Goal: Information Seeking & Learning: Learn about a topic

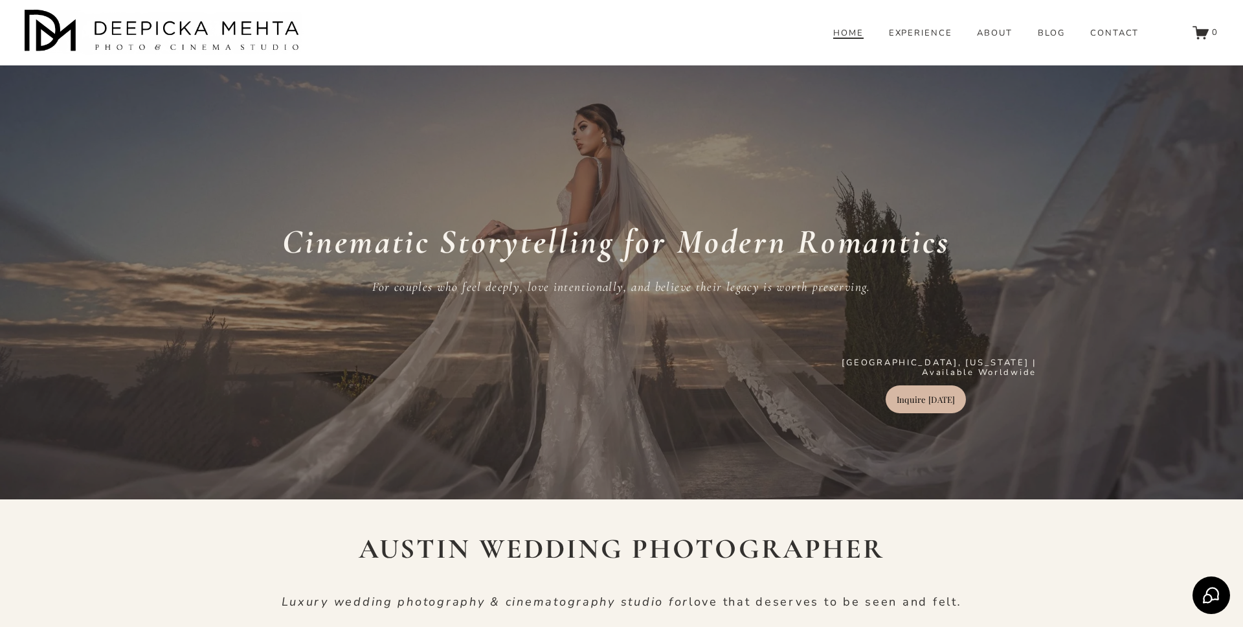
click at [854, 39] on link "HOME" at bounding box center [848, 34] width 30 height 12
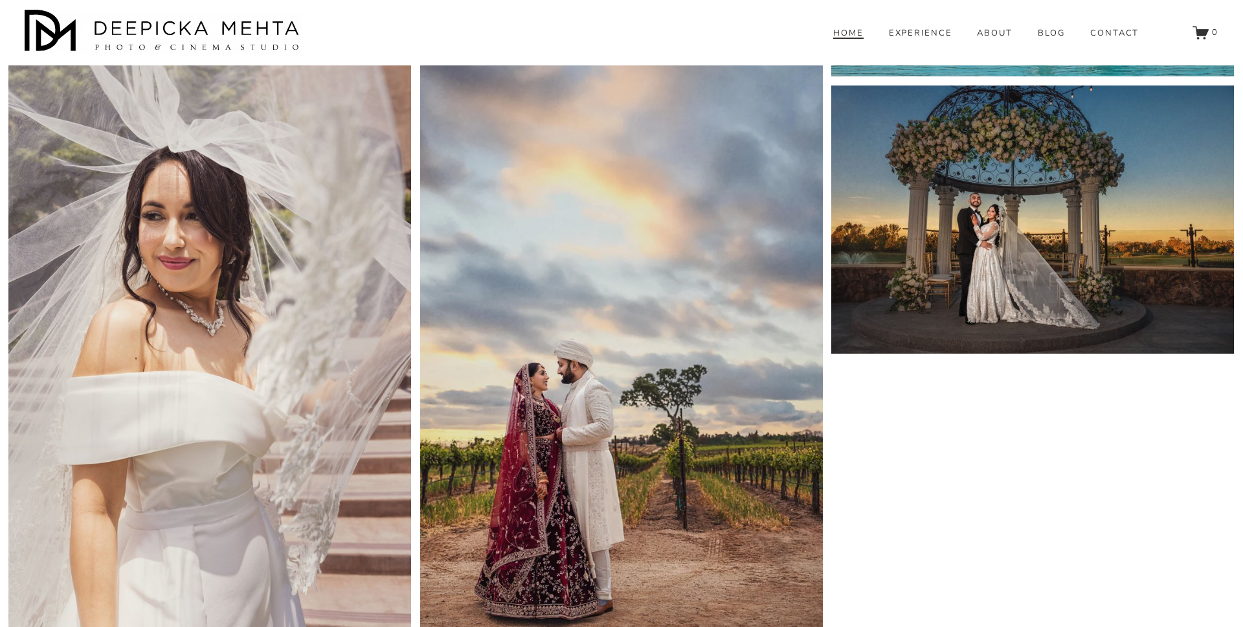
scroll to position [6059, 0]
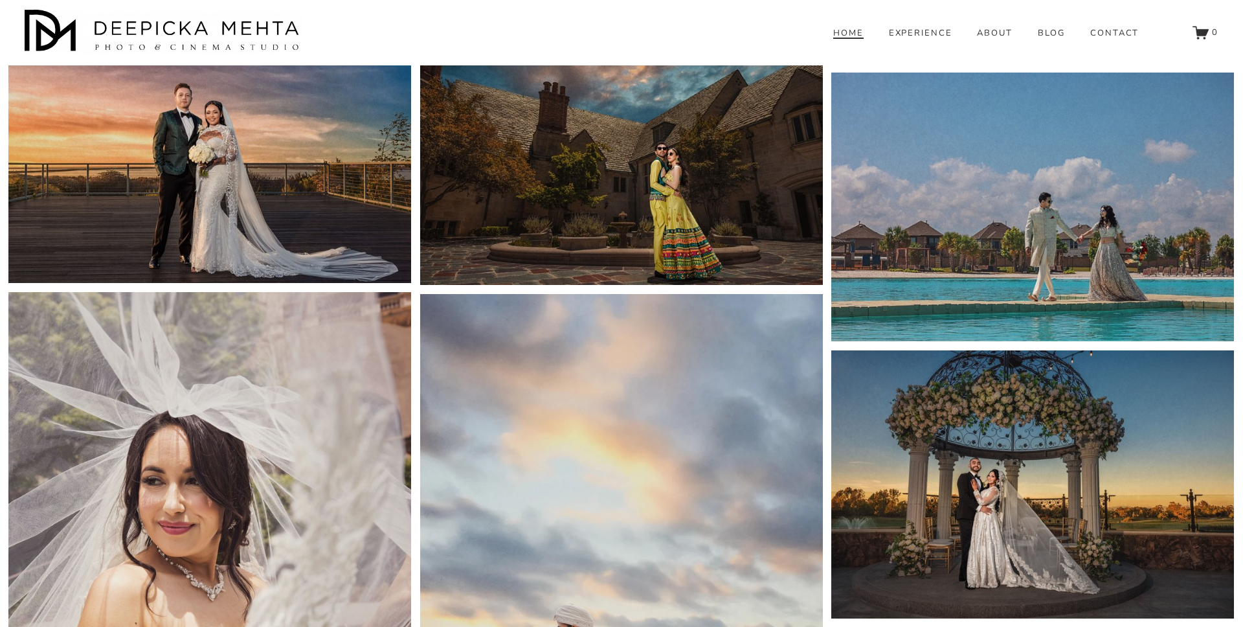
click at [634, 449] on img at bounding box center [621, 595] width 403 height 603
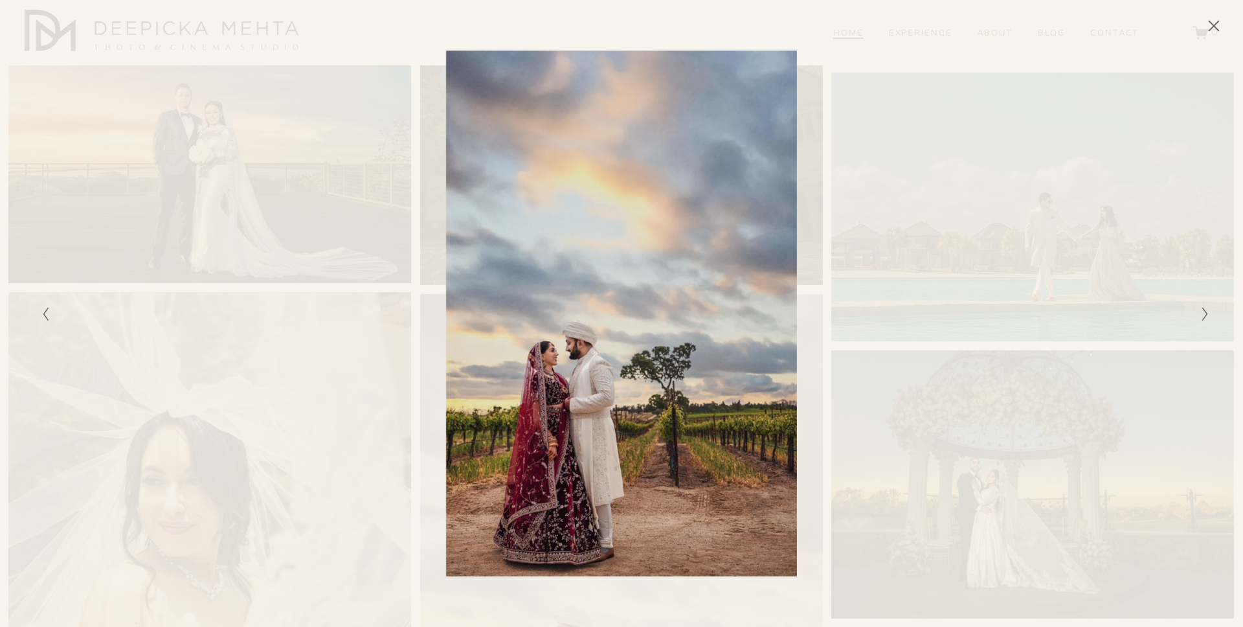
click at [1211, 25] on icon "Close" at bounding box center [1213, 25] width 13 height 13
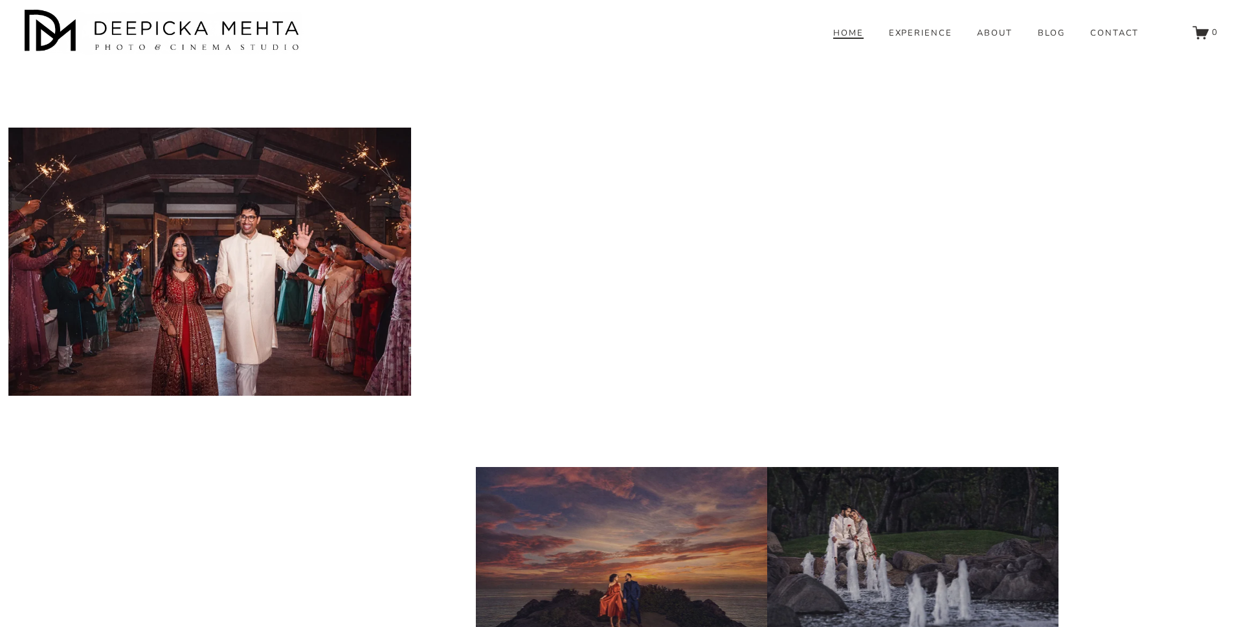
scroll to position [9659, 0]
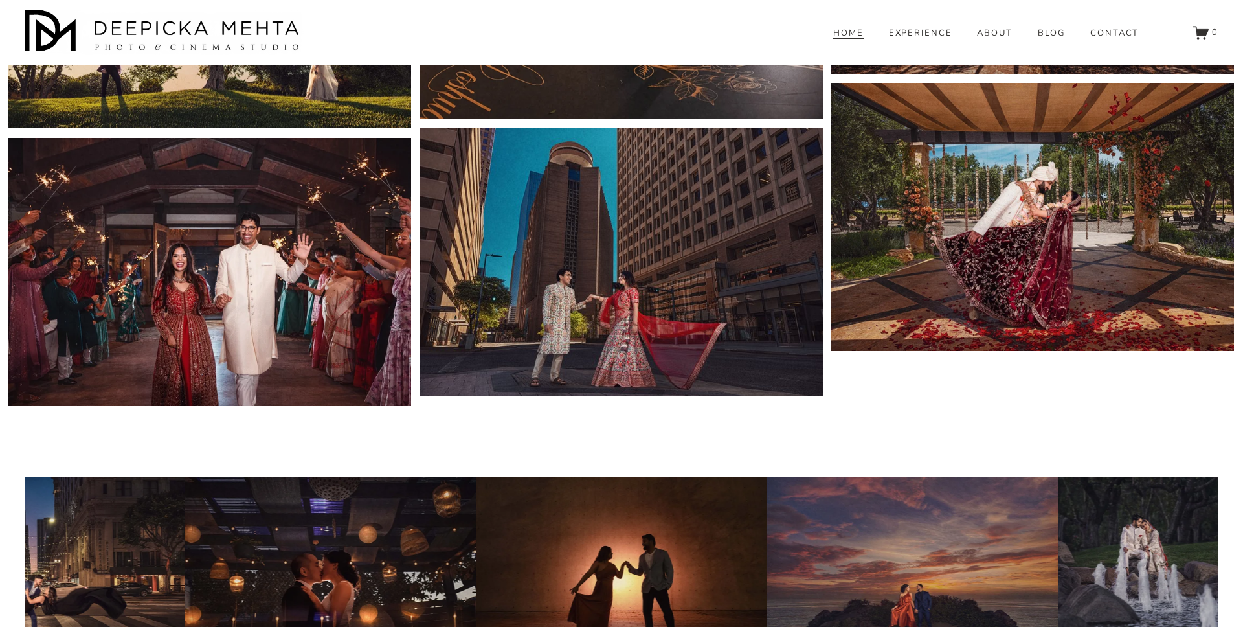
click at [927, 39] on link "EXPERIENCE" at bounding box center [921, 34] width 64 height 12
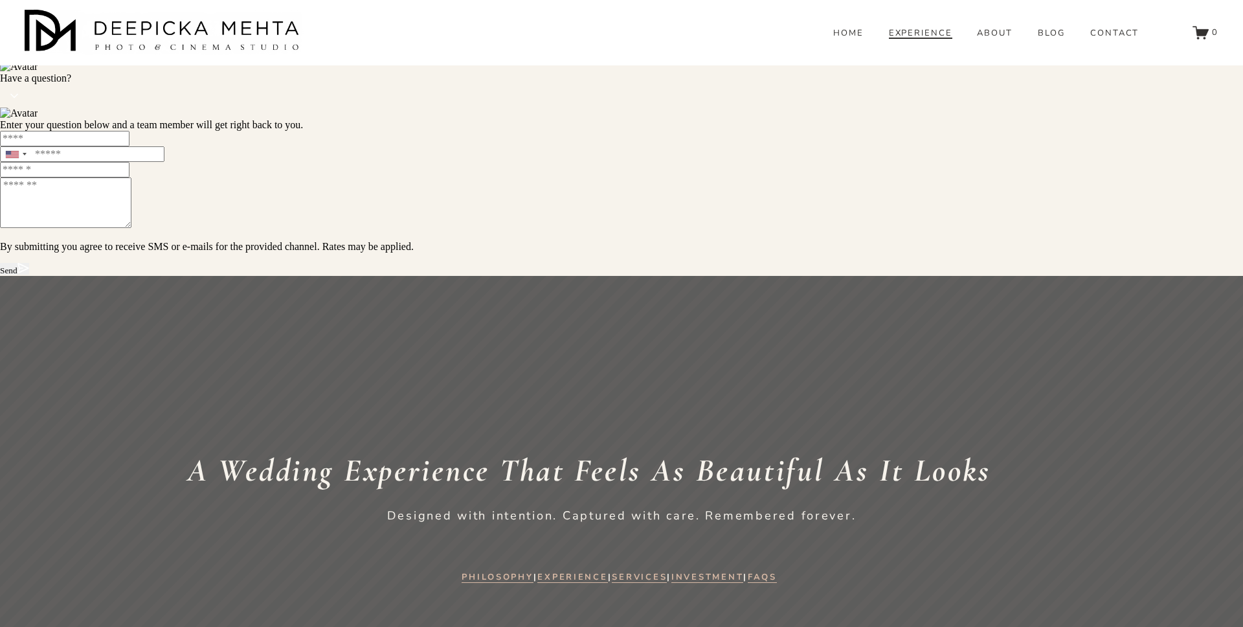
click at [1056, 39] on span "BLOG" at bounding box center [1052, 33] width 28 height 10
click at [0, 0] on link "WEDDINGS" at bounding box center [0, 0] width 0 height 0
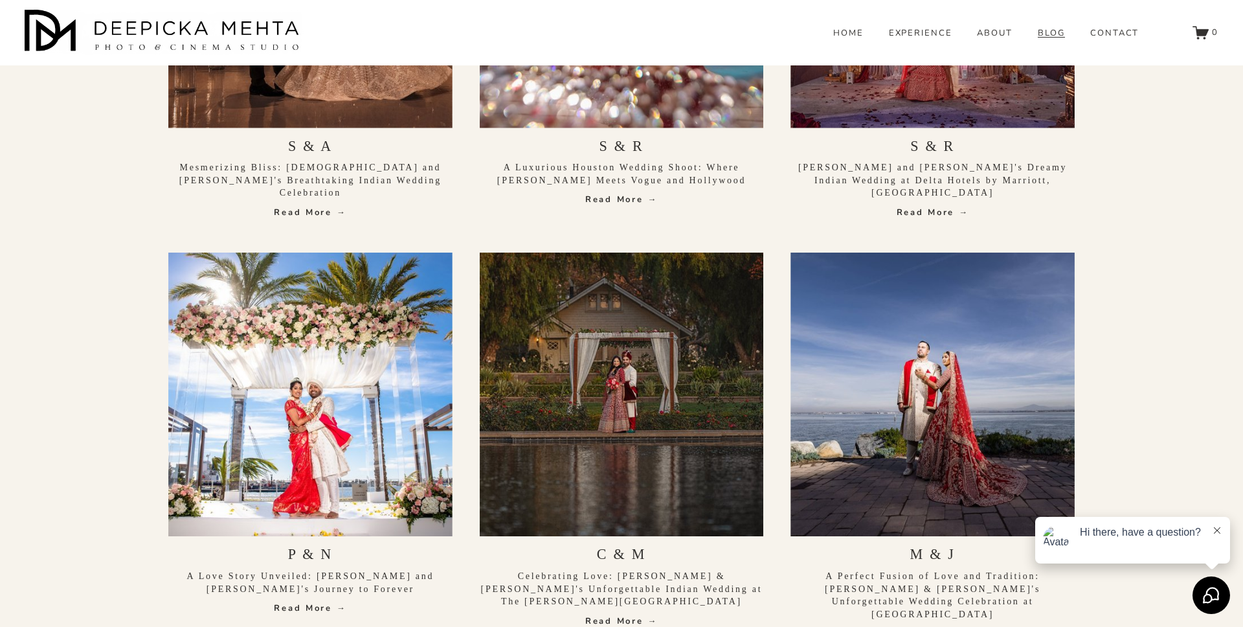
scroll to position [4062, 0]
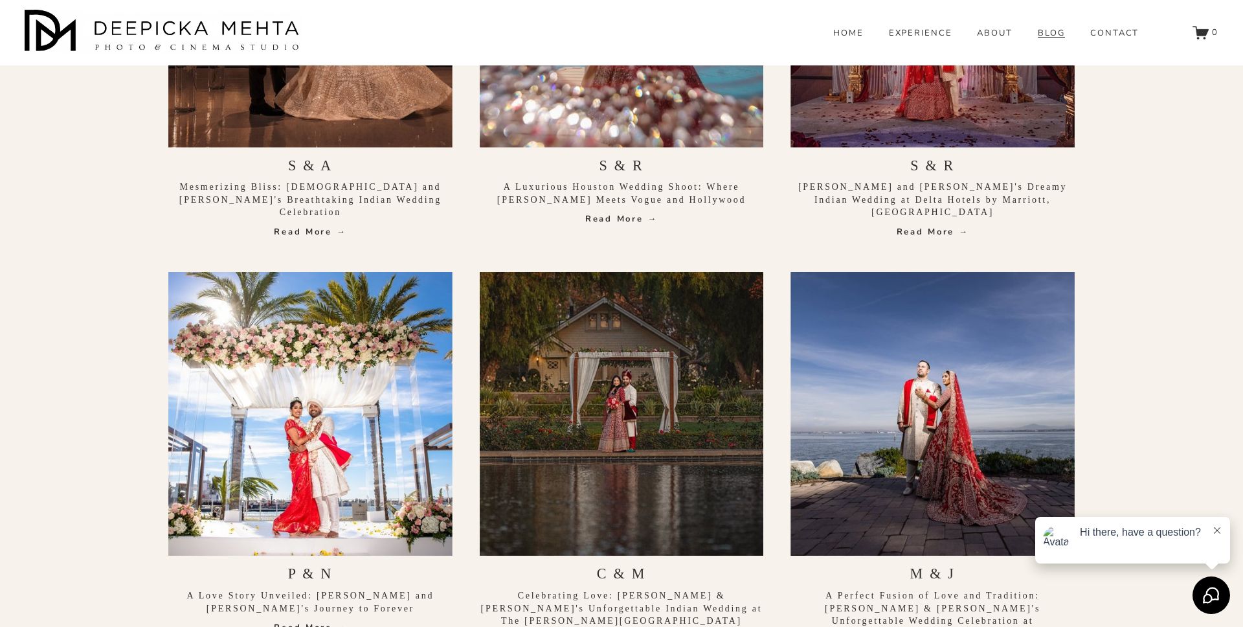
click at [937, 39] on link "EXPERIENCE" at bounding box center [921, 34] width 64 height 12
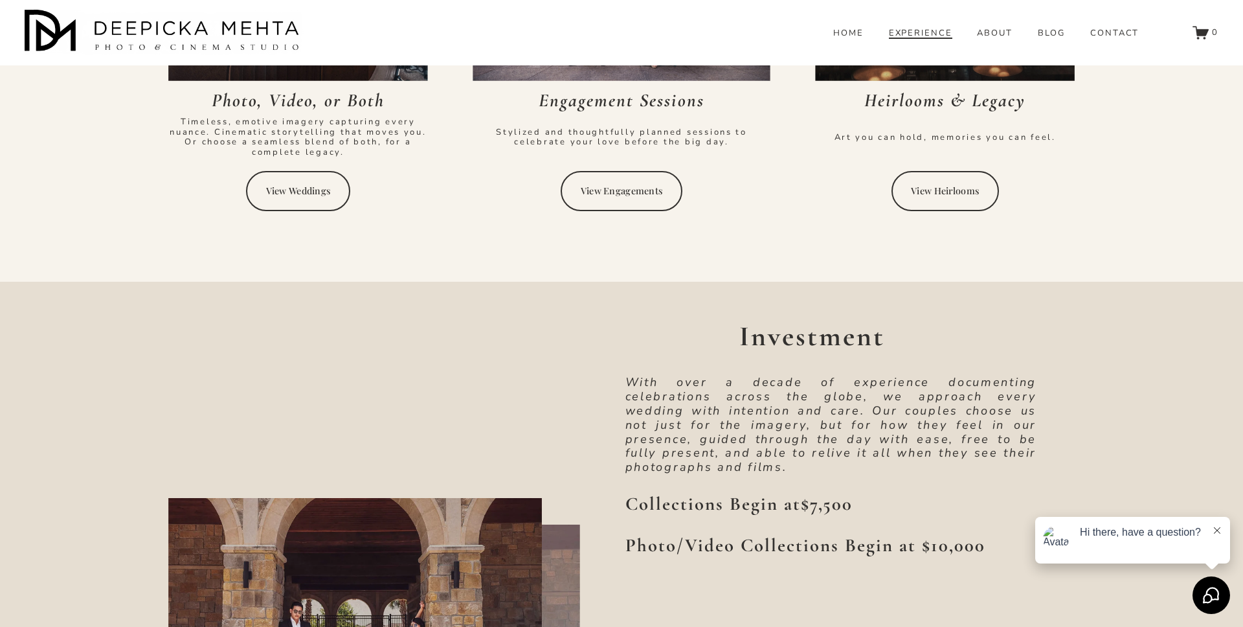
scroll to position [3339, 0]
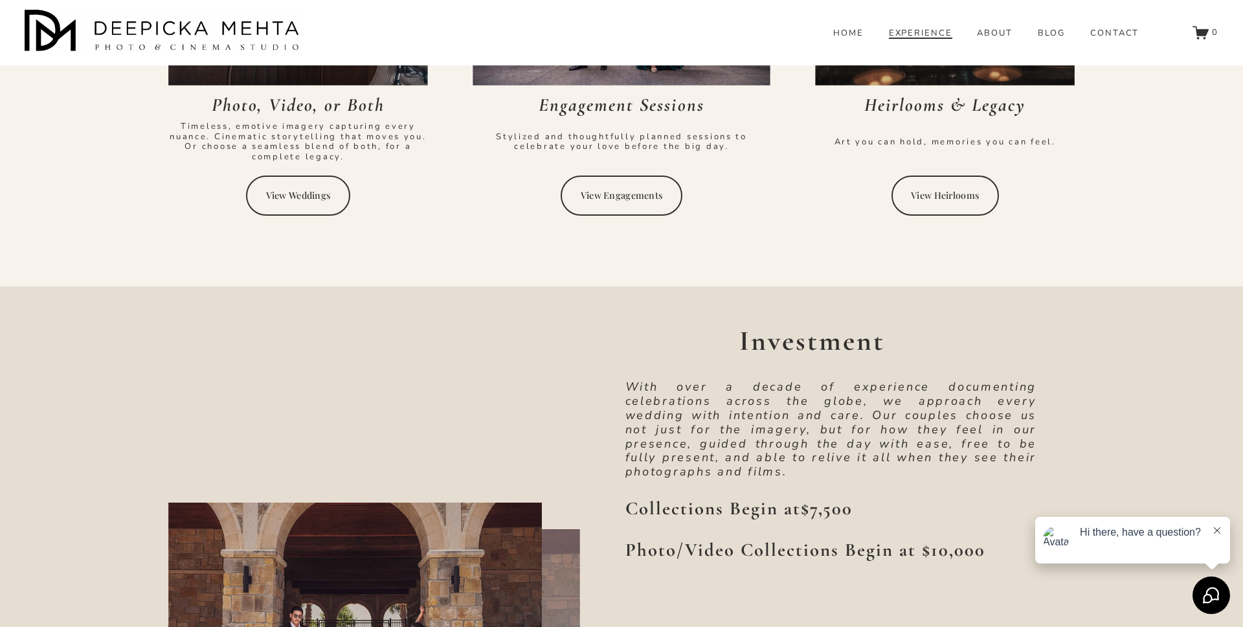
click at [958, 201] on link "View Heirlooms" at bounding box center [944, 195] width 107 height 40
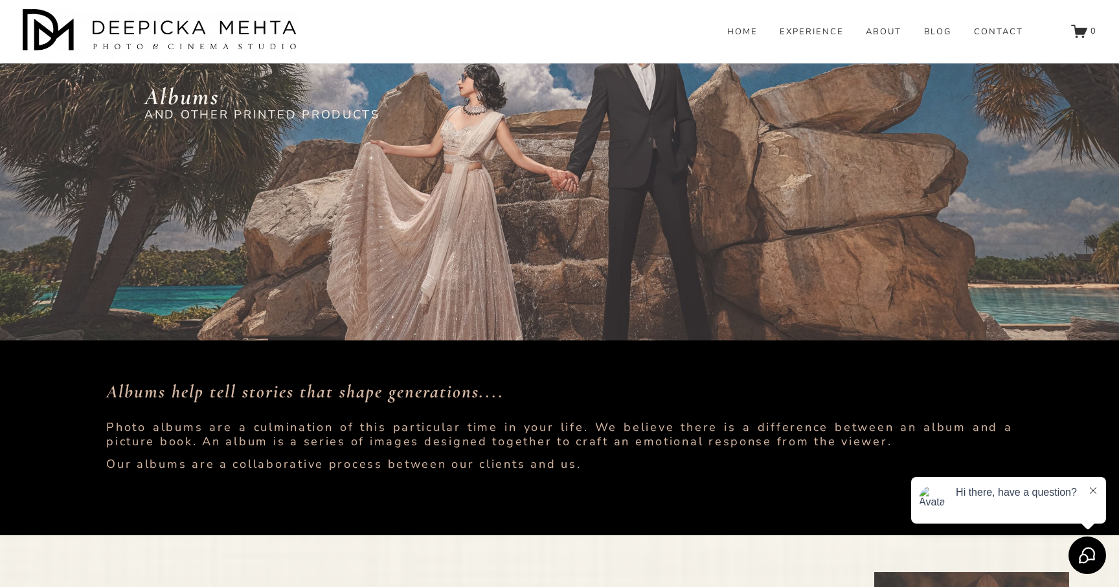
scroll to position [116, 0]
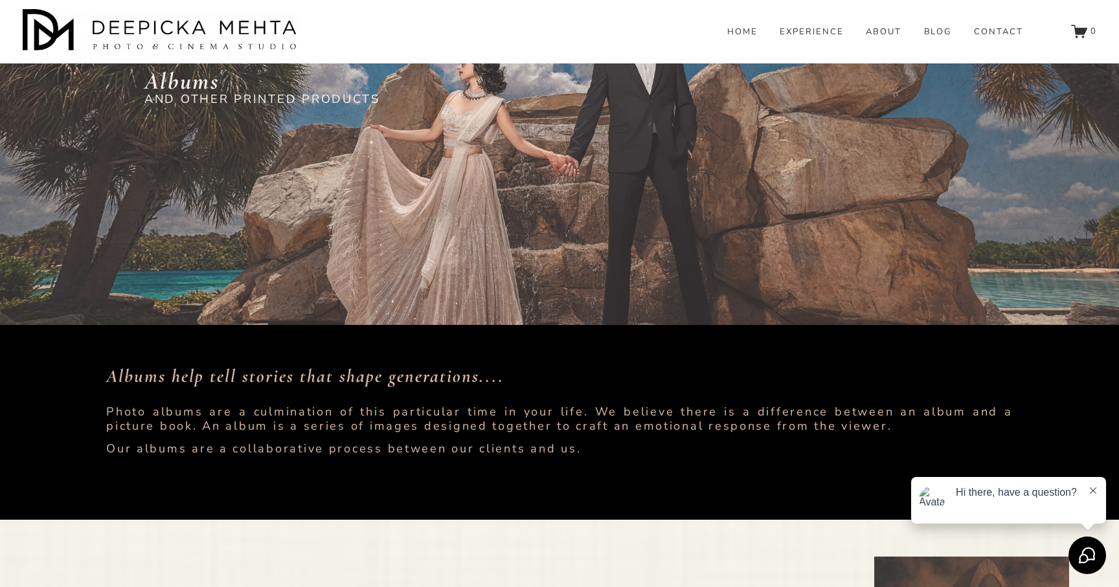
click at [126, 375] on em "Albums help tell stories that shape generations...." at bounding box center [304, 376] width 397 height 22
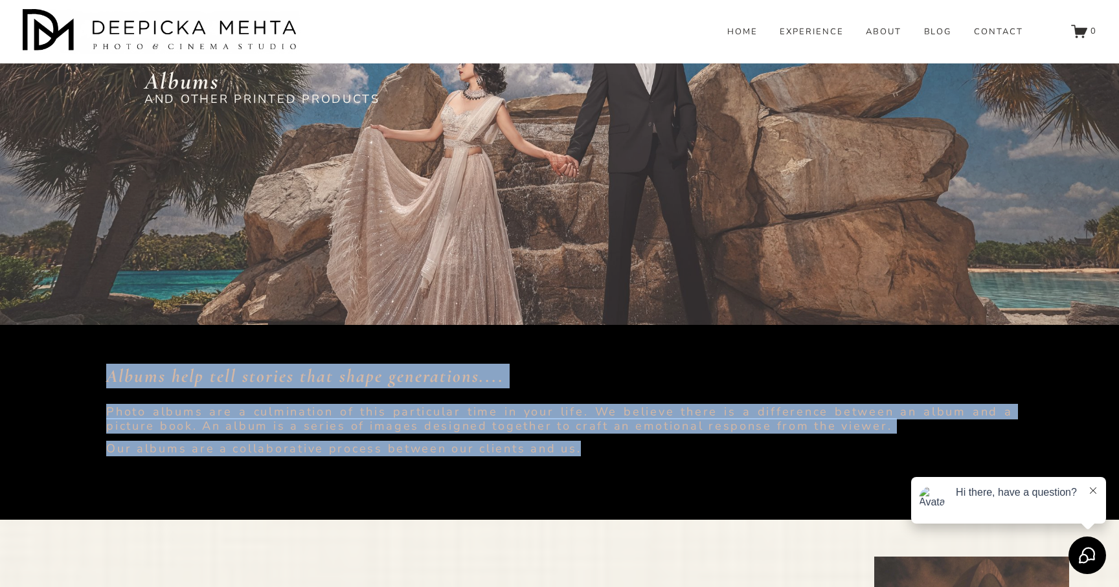
drag, startPoint x: 126, startPoint y: 375, endPoint x: 647, endPoint y: 453, distance: 527.6
click at [647, 453] on div "Albums help tell stories that shape generations.... Photo albums are a culminat…" at bounding box center [559, 410] width 906 height 93
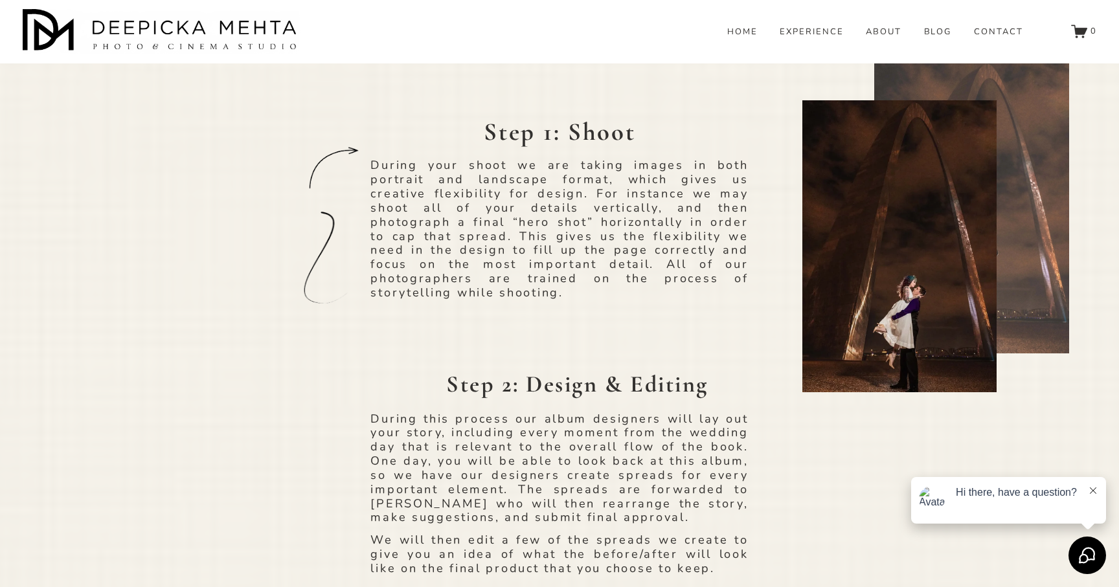
scroll to position [618, 0]
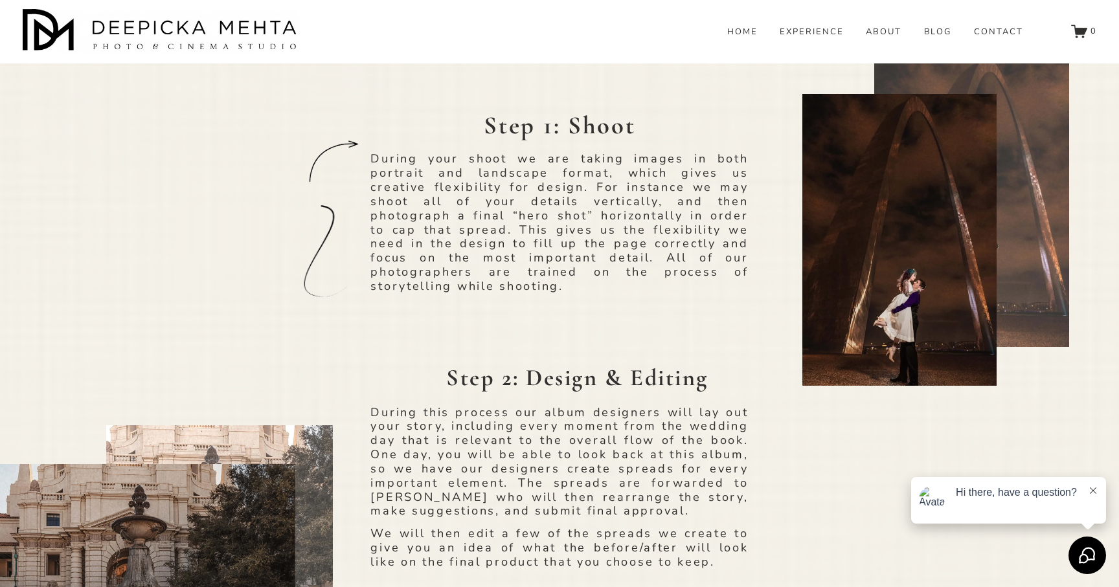
click at [507, 130] on strong "Step 1: Shoot" at bounding box center [559, 125] width 151 height 30
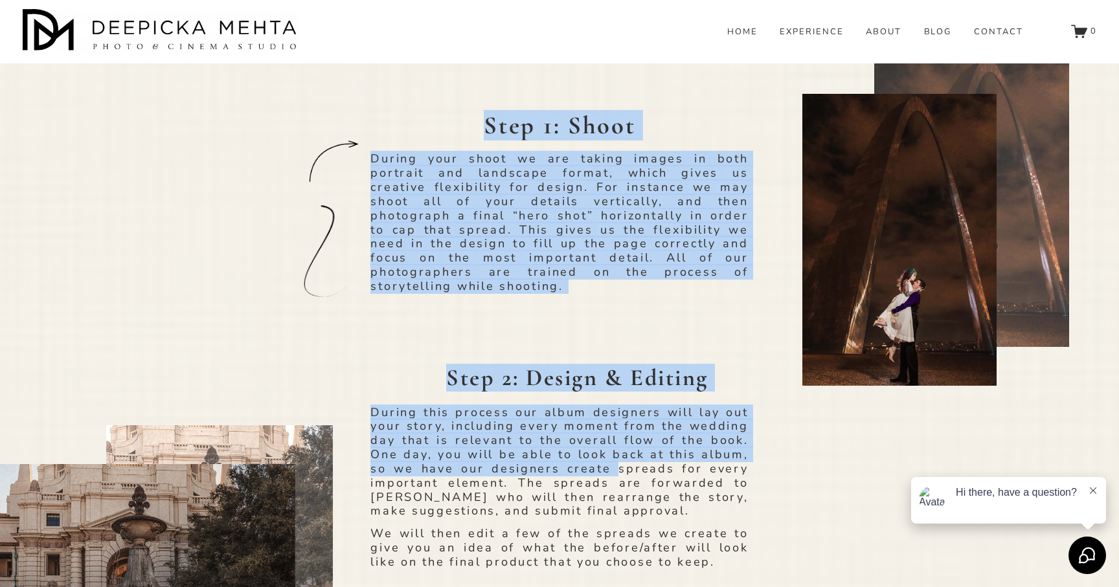
drag, startPoint x: 507, startPoint y: 130, endPoint x: 613, endPoint y: 473, distance: 358.5
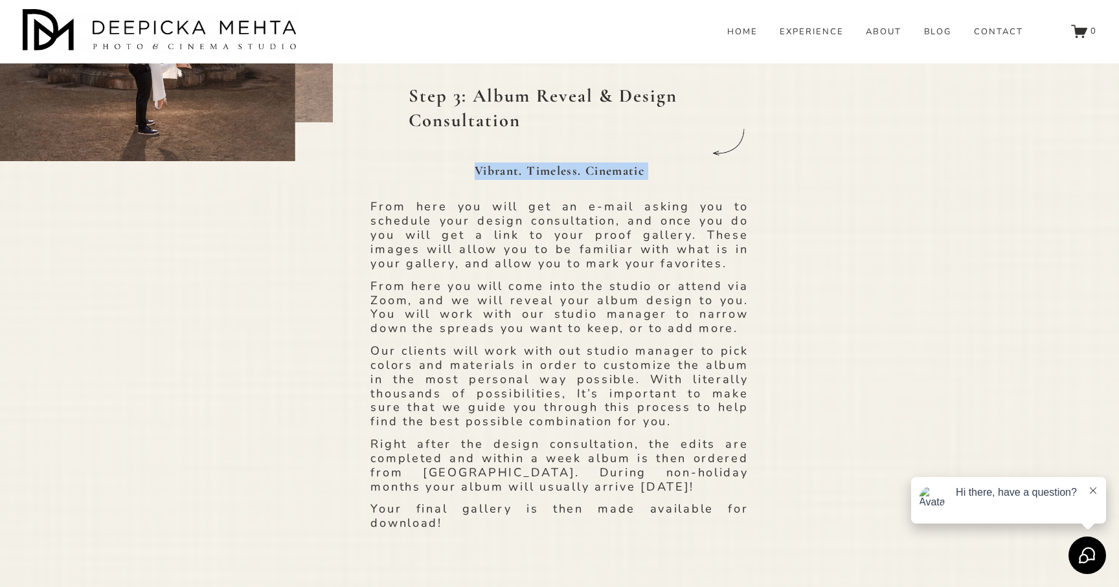
scroll to position [1224, 0]
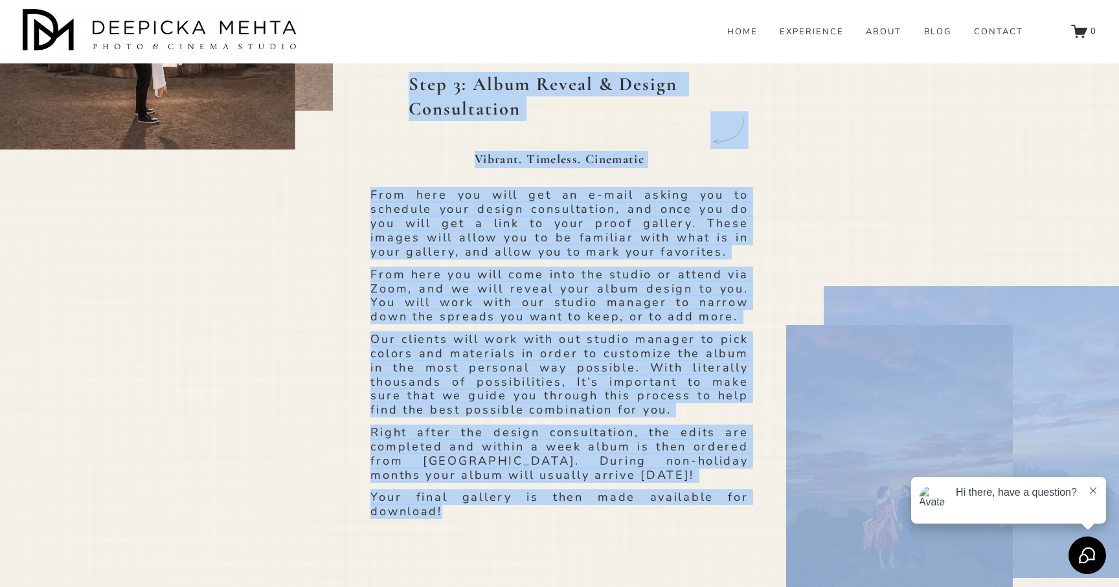
click at [459, 511] on p "Your final gallery is then made available for download!" at bounding box center [558, 505] width 377 height 28
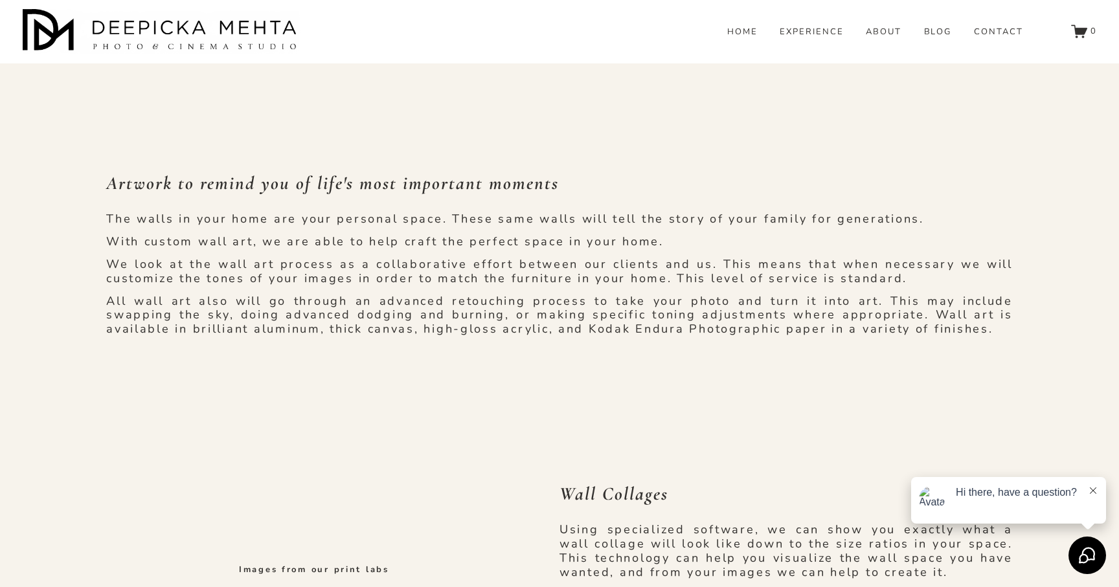
scroll to position [2641, 0]
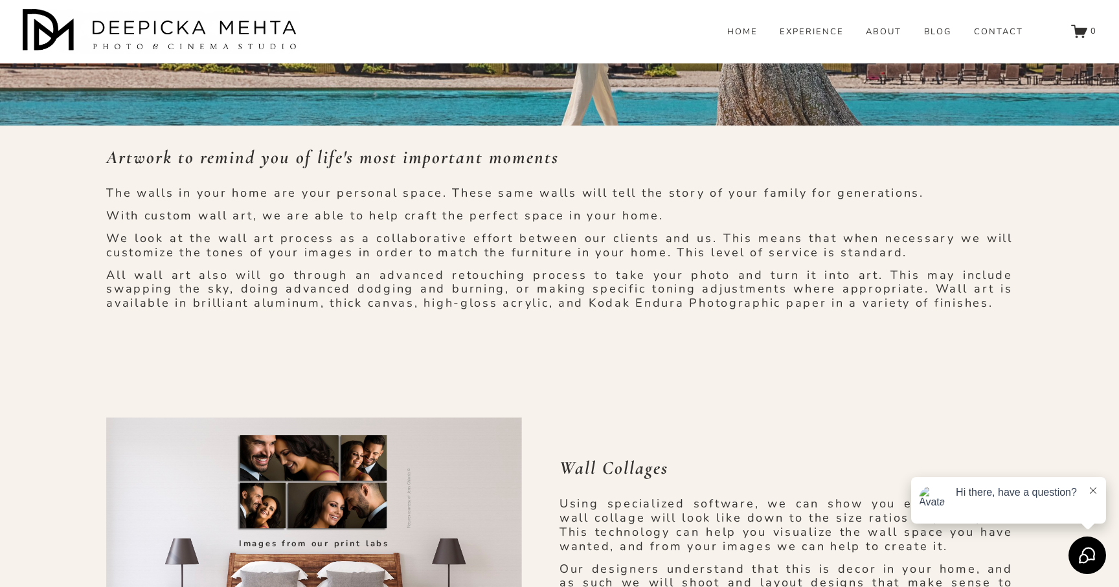
click at [147, 160] on em "Artwork to remind you of life's most important moments" at bounding box center [332, 157] width 453 height 22
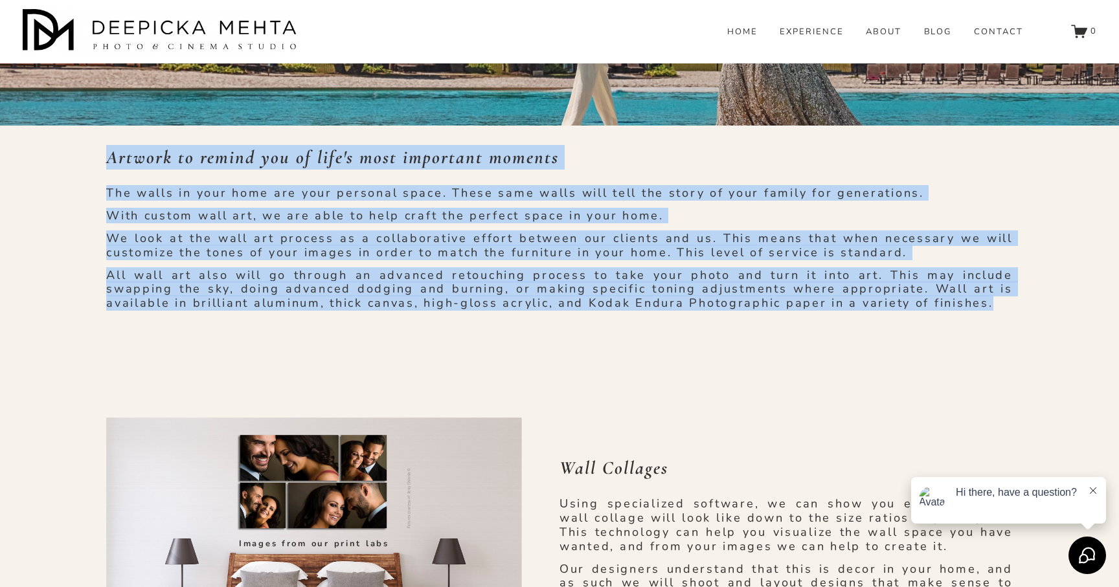
drag, startPoint x: 147, startPoint y: 160, endPoint x: 1001, endPoint y: 309, distance: 867.5
click at [1001, 309] on div "Artwork to remind you of life's most important moments The walls in your home a…" at bounding box center [559, 228] width 906 height 166
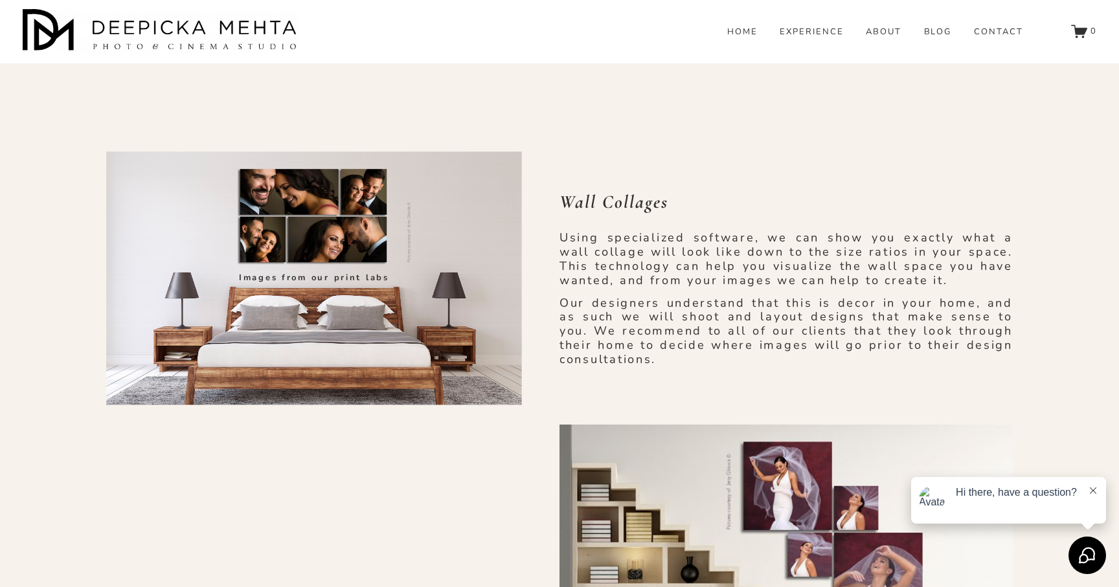
scroll to position [2912, 0]
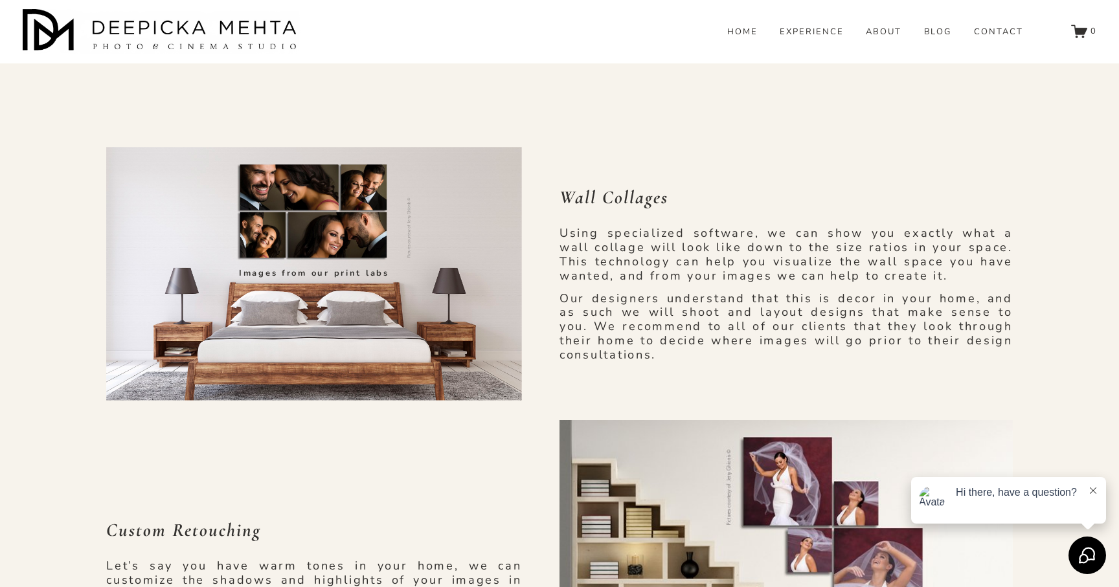
click at [583, 196] on em "Wall Collages" at bounding box center [613, 197] width 109 height 22
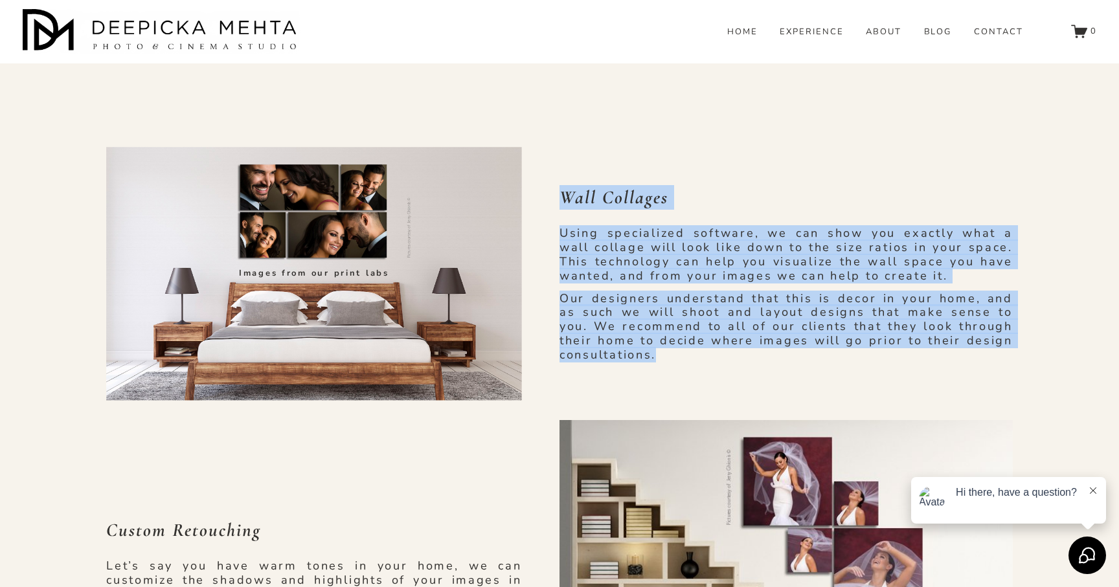
drag, startPoint x: 583, startPoint y: 196, endPoint x: 932, endPoint y: 361, distance: 386.3
click at [932, 361] on div "Wall Collages Using specialized software, we can show you exactly what a wall c…" at bounding box center [785, 273] width 453 height 177
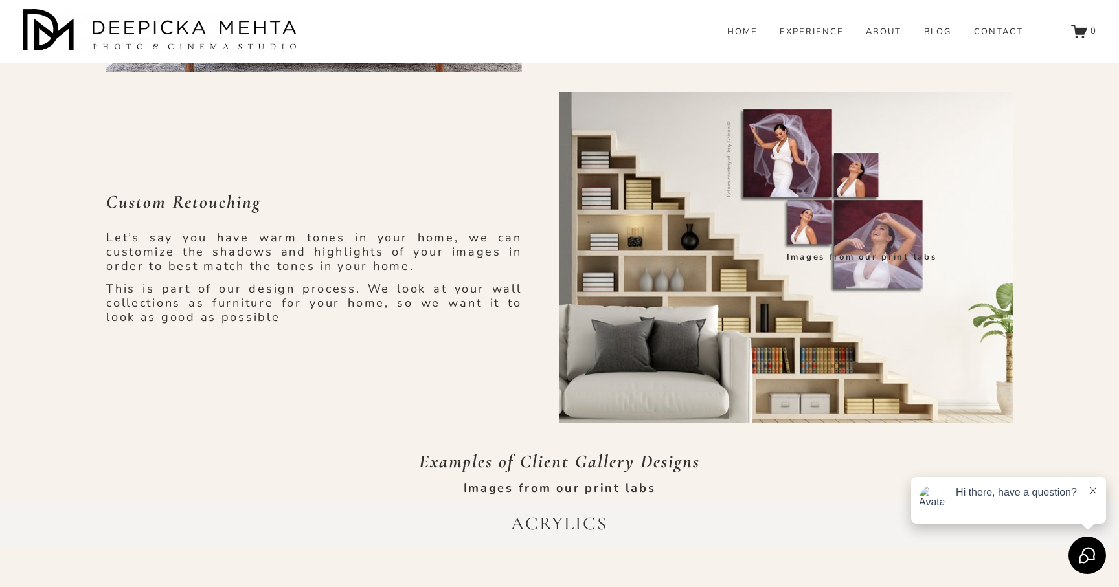
scroll to position [3261, 0]
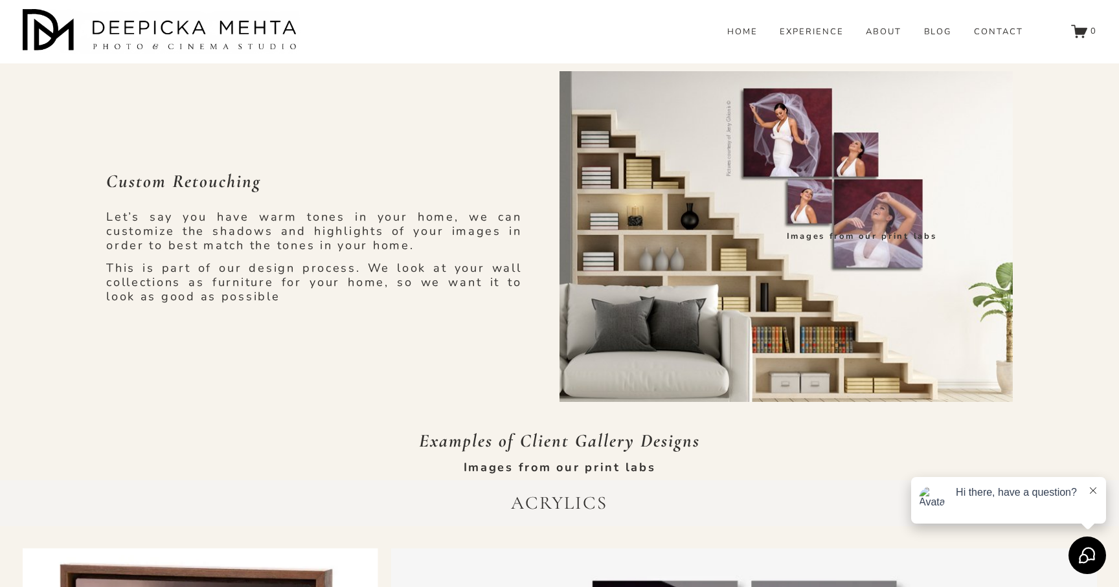
click at [134, 181] on em "Custom Retouching" at bounding box center [183, 181] width 155 height 22
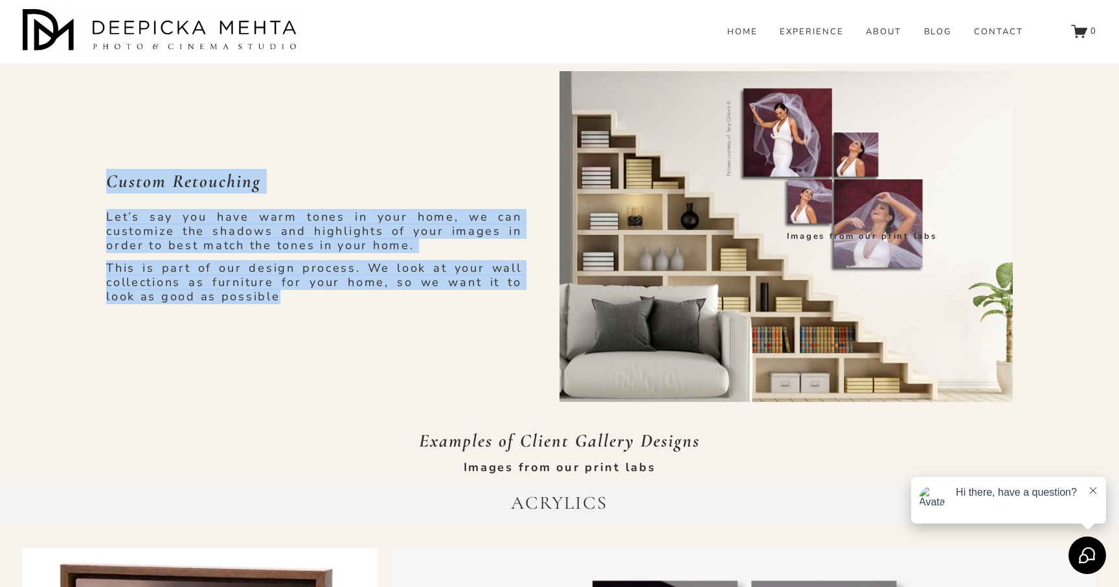
drag, startPoint x: 134, startPoint y: 181, endPoint x: 275, endPoint y: 303, distance: 186.8
click at [275, 303] on div "Custom Retouching Let’s say you have warm tones in your home, we can customize …" at bounding box center [314, 236] width 416 height 135
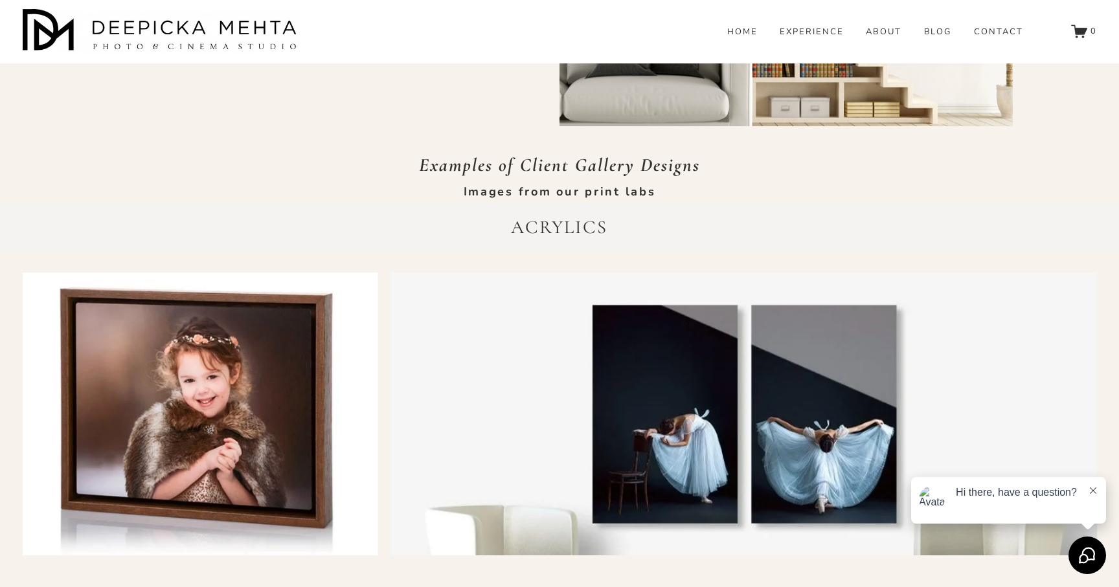
scroll to position [3566, 0]
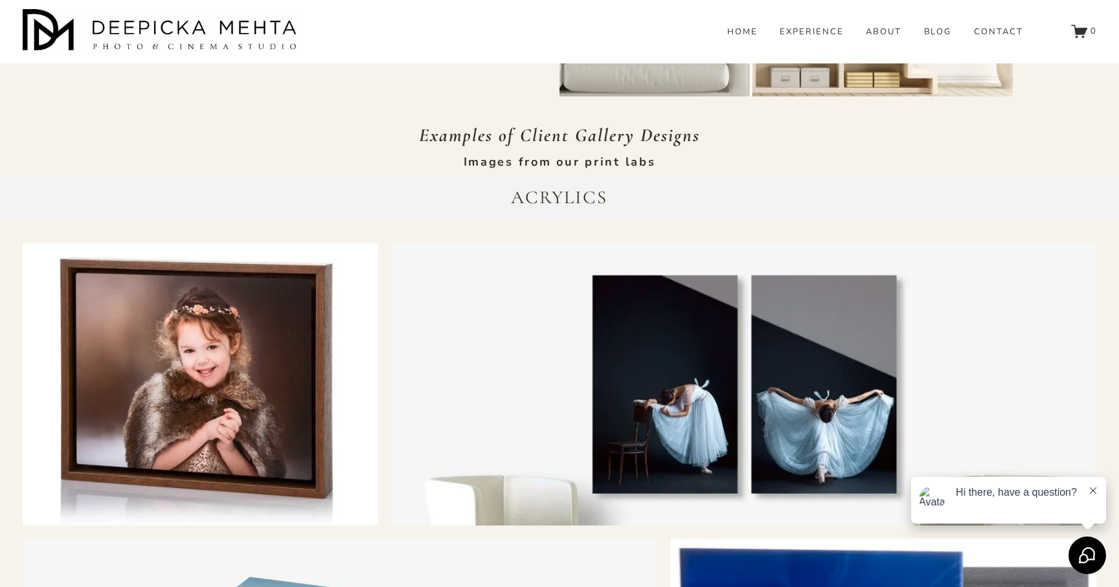
click at [457, 143] on em "Examples of Client Gallery Designs" at bounding box center [559, 135] width 281 height 22
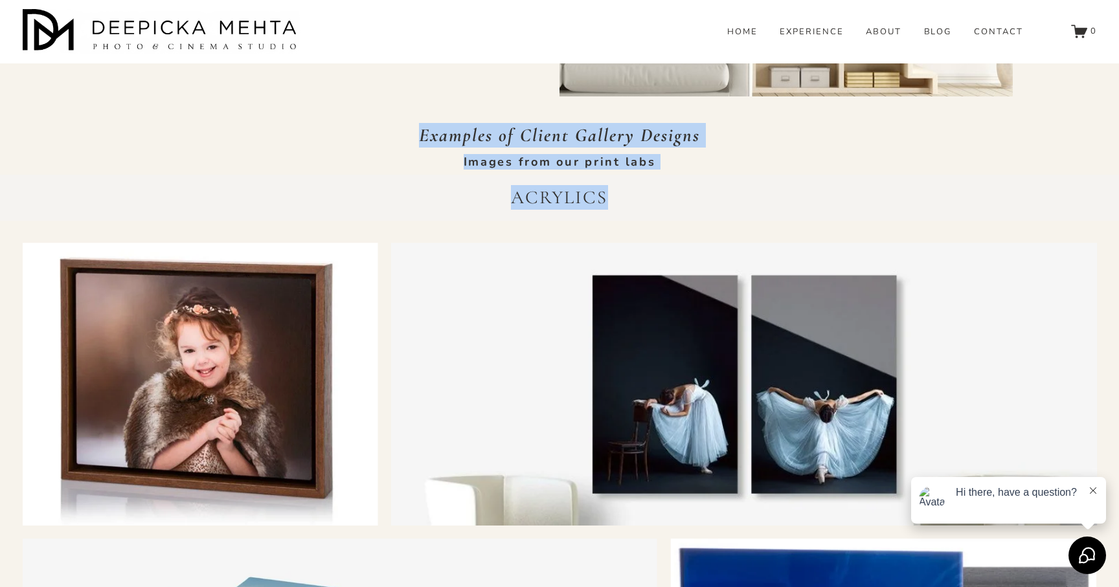
drag, startPoint x: 458, startPoint y: 143, endPoint x: 616, endPoint y: 190, distance: 164.3
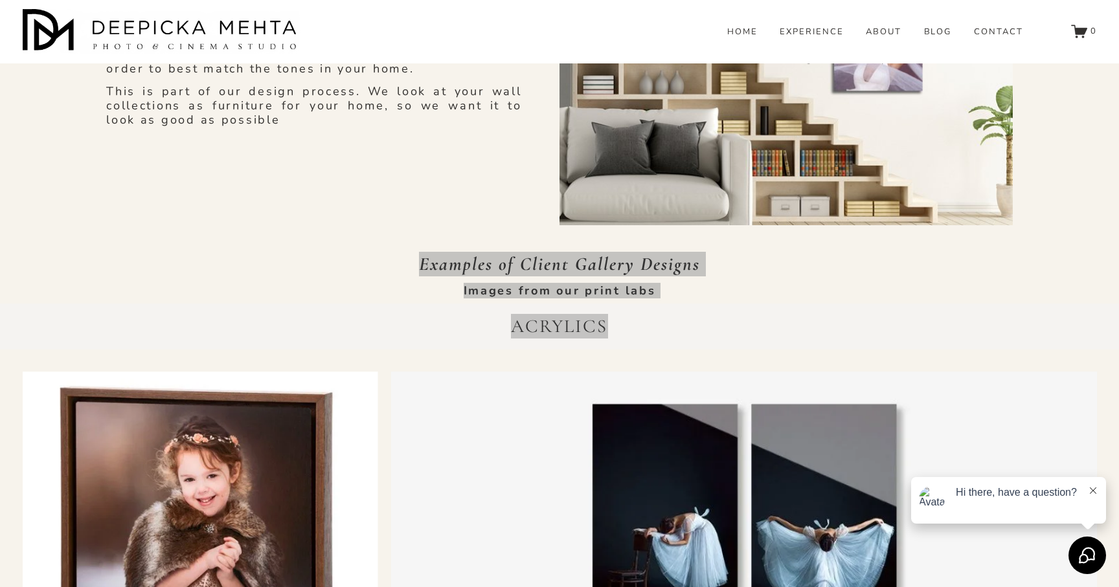
scroll to position [3435, 0]
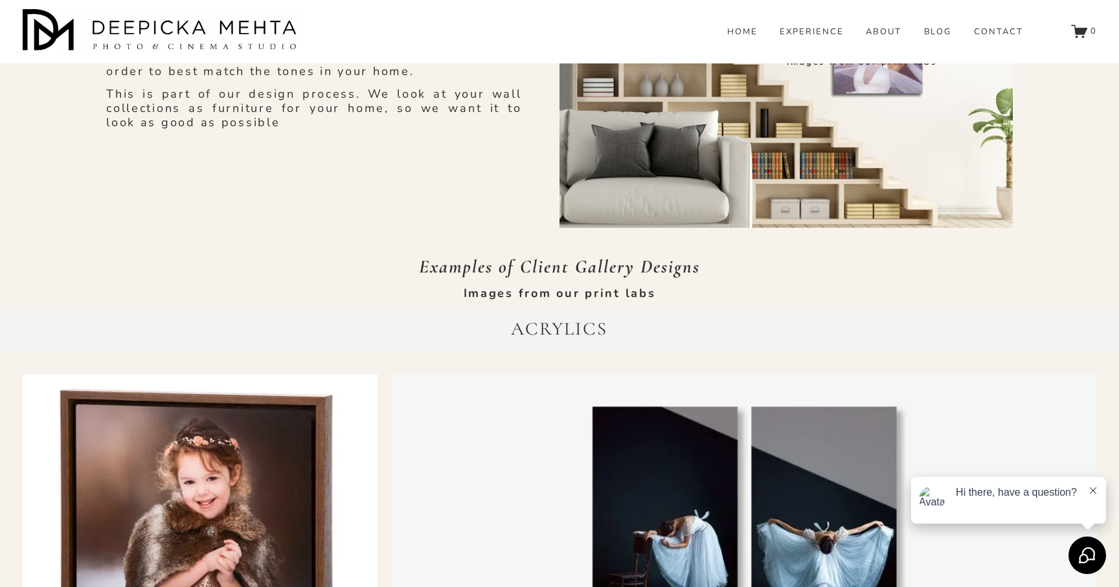
click at [456, 269] on em "Examples of Client Gallery Designs" at bounding box center [559, 267] width 281 height 22
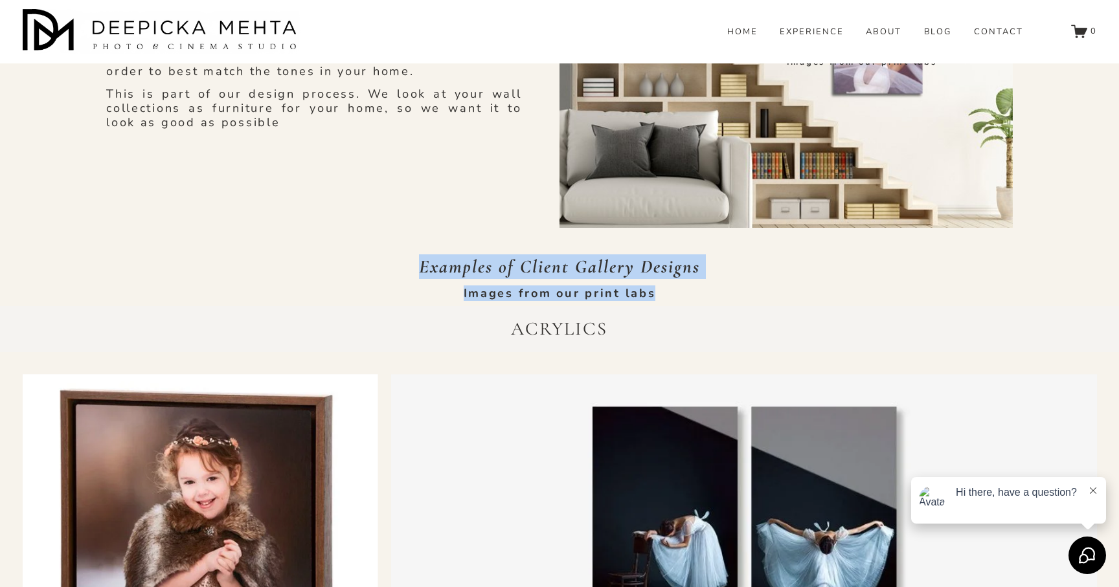
drag, startPoint x: 456, startPoint y: 269, endPoint x: 641, endPoint y: 288, distance: 185.5
copy div "Examples of Client Gallery Designs Images from our print labs"
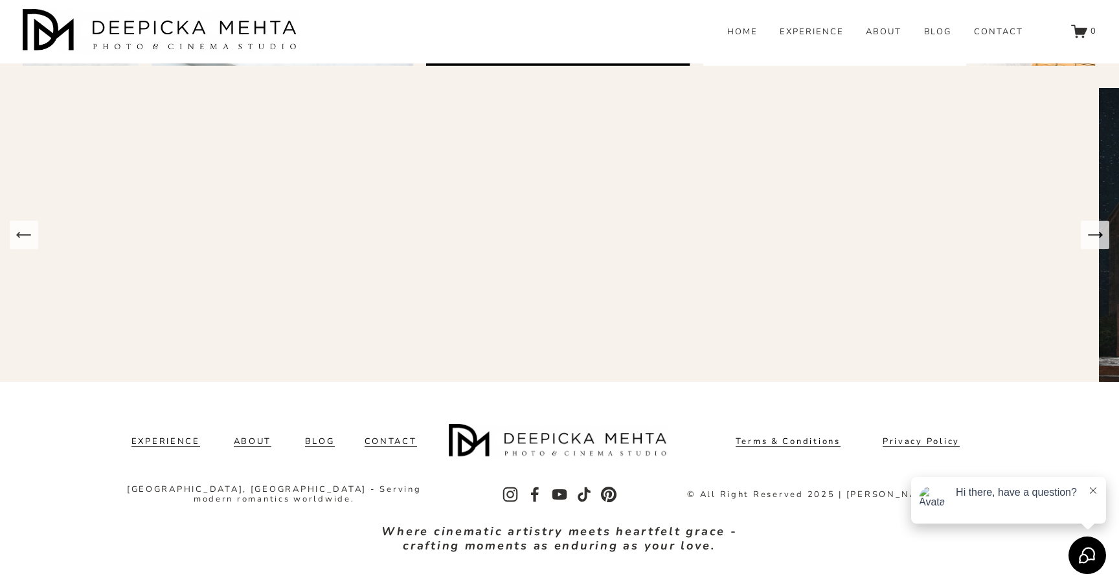
scroll to position [6270, 0]
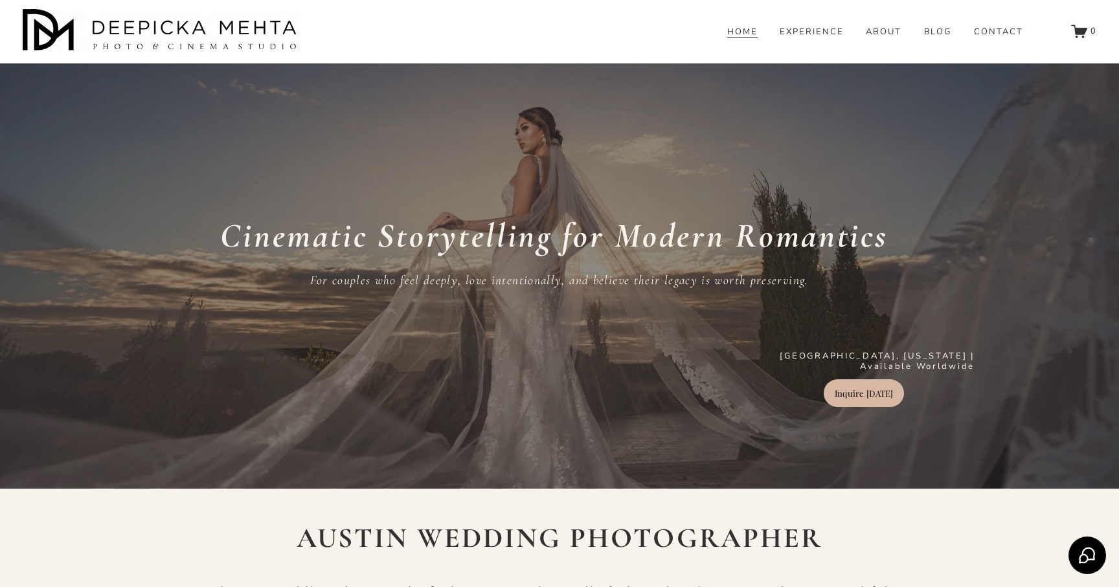
scroll to position [199, 0]
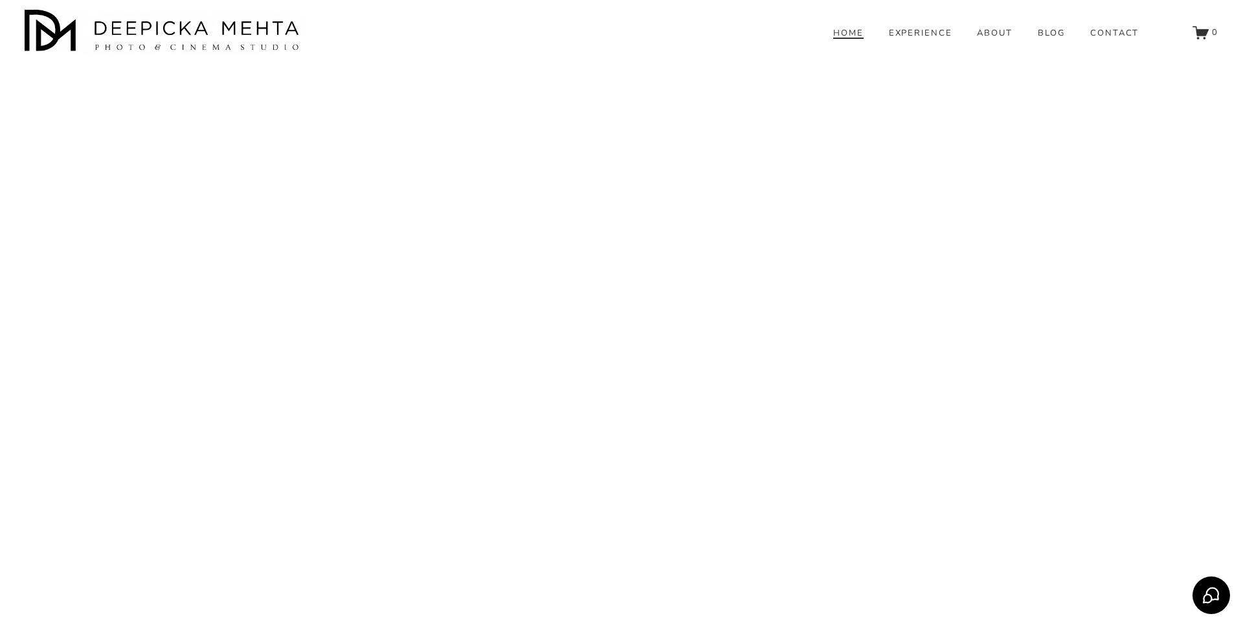
scroll to position [9578, 0]
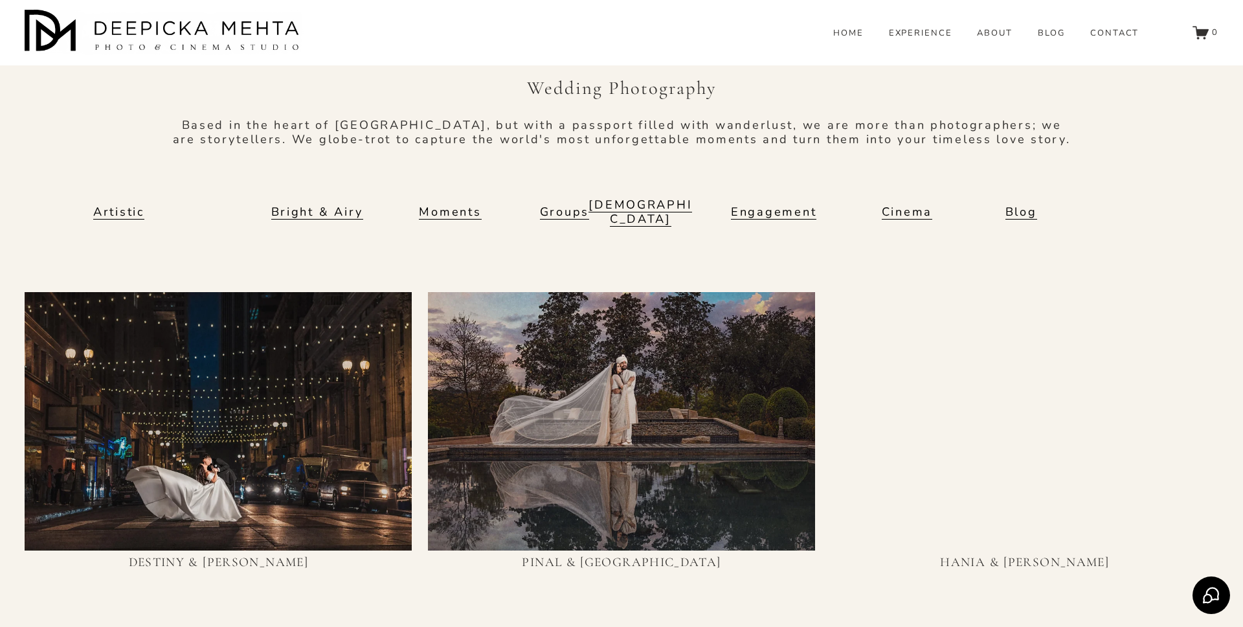
scroll to position [620, 0]
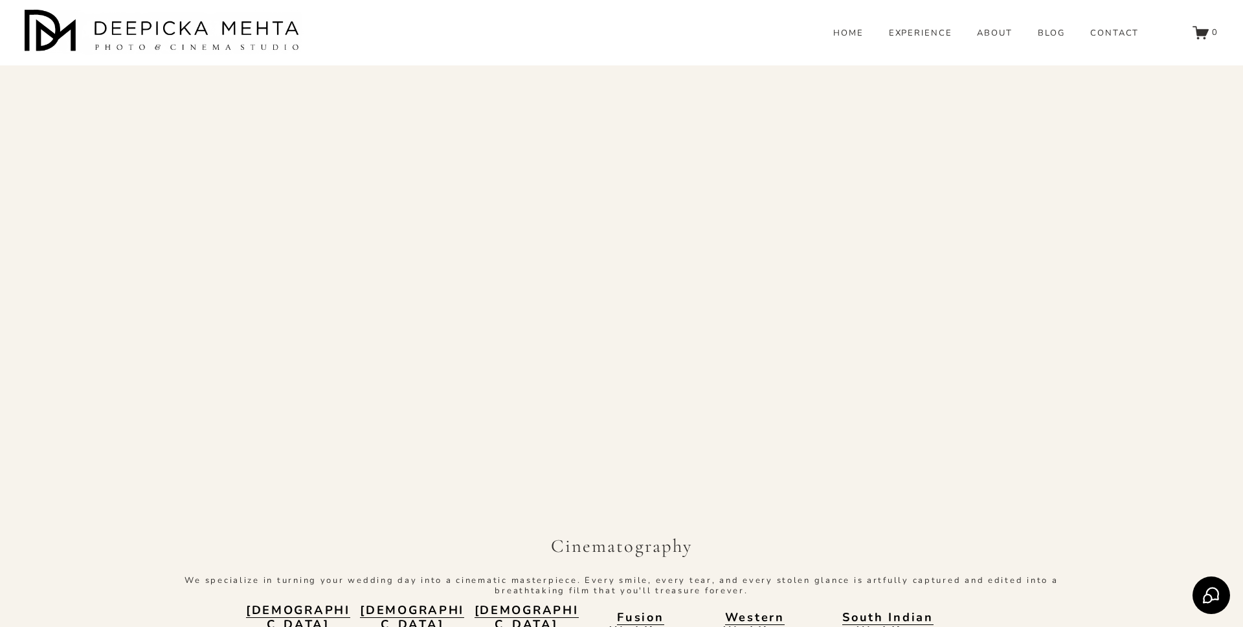
scroll to position [119, 0]
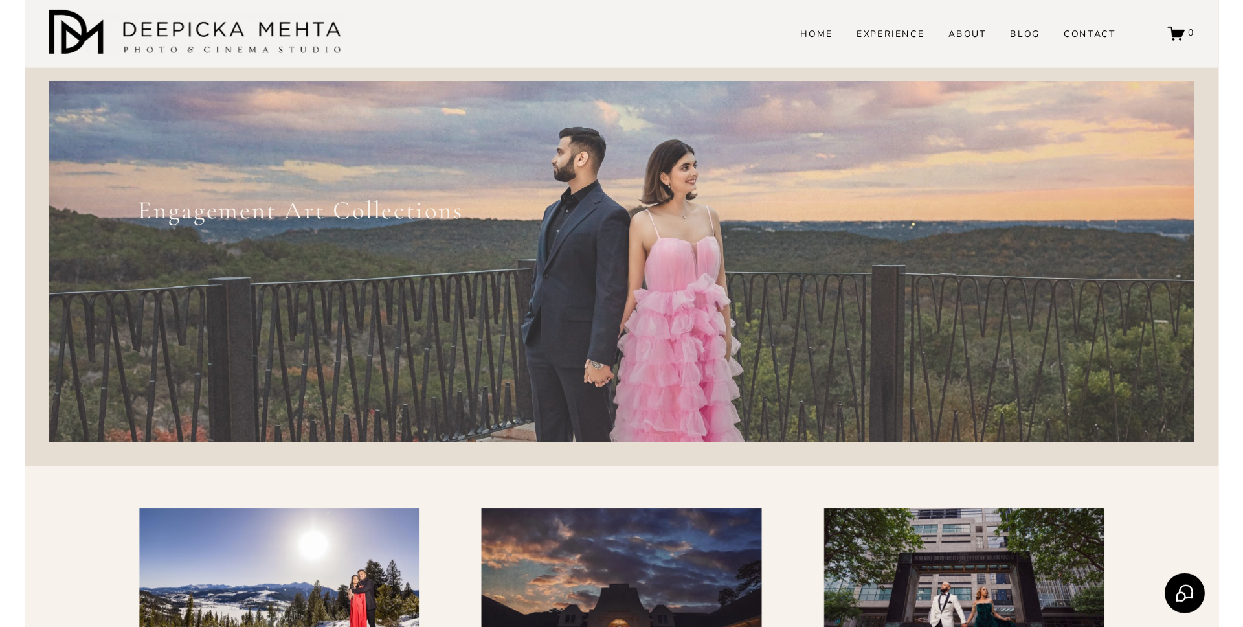
scroll to position [71, 0]
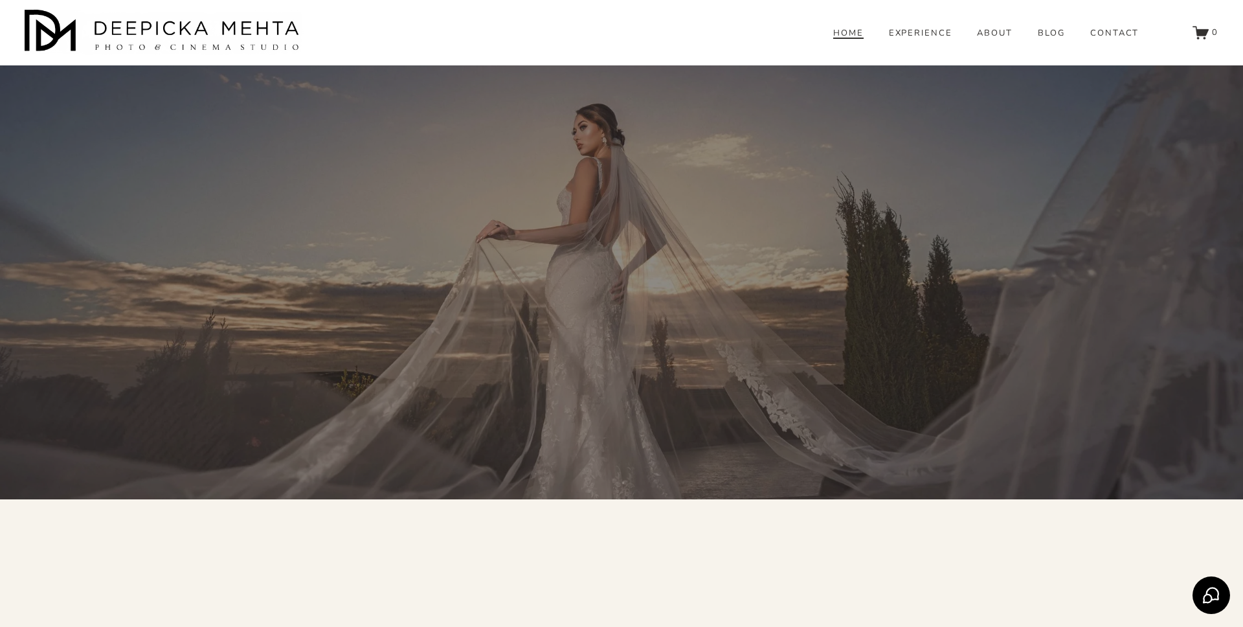
scroll to position [1941, 0]
